Goal: Transaction & Acquisition: Purchase product/service

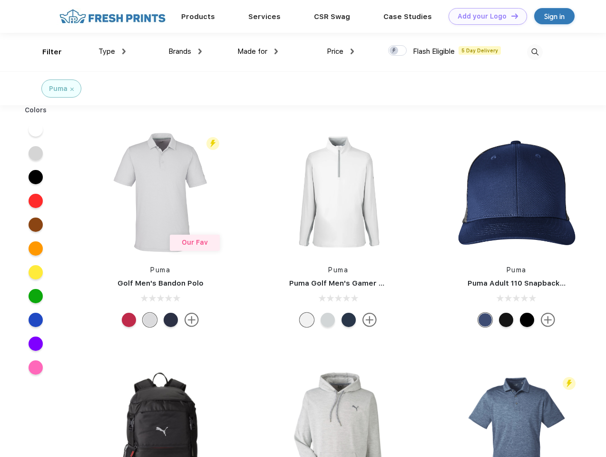
scroll to position [0, 0]
click at [485, 16] on link "Add your Logo Design Tool" at bounding box center [488, 16] width 79 height 17
click at [0, 0] on div "Design Tool" at bounding box center [0, 0] width 0 height 0
click at [511, 16] on link "Add your Logo Design Tool" at bounding box center [488, 16] width 79 height 17
click at [46, 52] on div "Filter" at bounding box center [52, 52] width 20 height 11
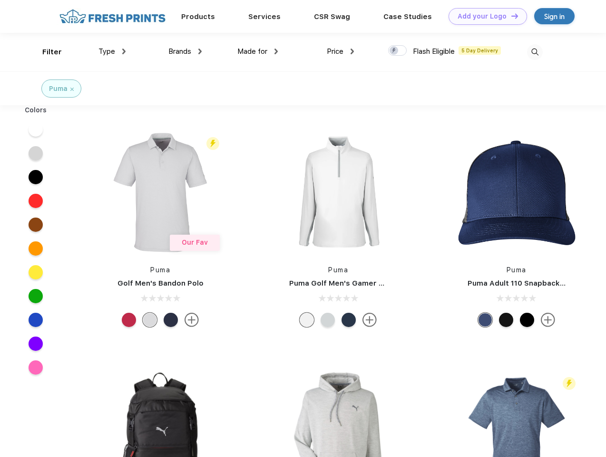
click at [112, 51] on span "Type" at bounding box center [107, 51] width 17 height 9
click at [185, 51] on span "Brands" at bounding box center [179, 51] width 23 height 9
click at [258, 51] on span "Made for" at bounding box center [253, 51] width 30 height 9
click at [341, 51] on span "Price" at bounding box center [335, 51] width 17 height 9
click at [398, 51] on div at bounding box center [397, 50] width 19 height 10
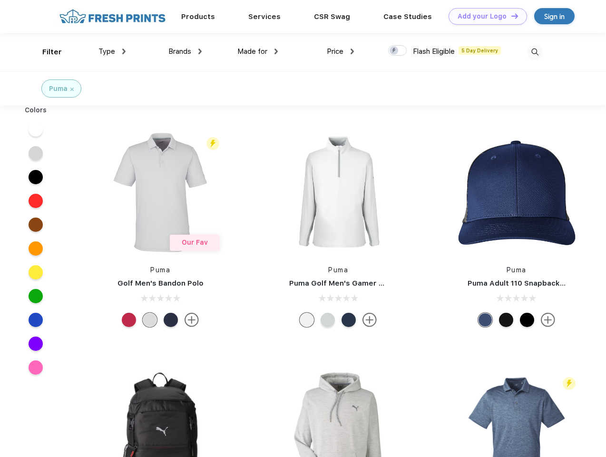
click at [395, 51] on input "checkbox" at bounding box center [391, 48] width 6 height 6
click at [535, 52] on img at bounding box center [535, 52] width 16 height 16
